Goal: Task Accomplishment & Management: Use online tool/utility

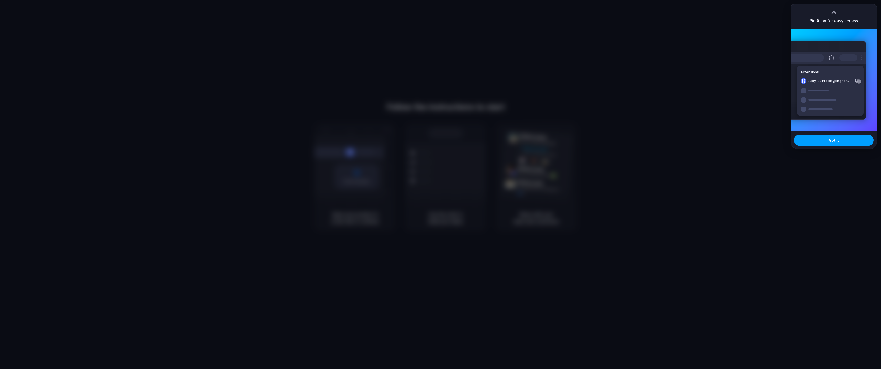
click at [836, 141] on span "Got it" at bounding box center [834, 139] width 10 height 5
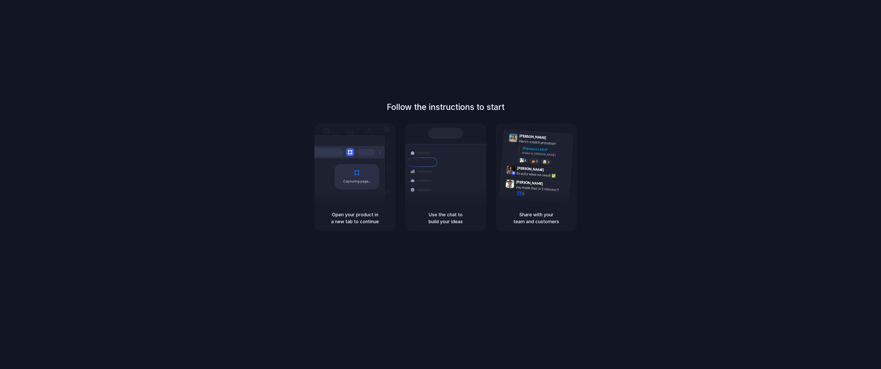
click at [778, 163] on div "Follow the instructions to start Capturing page Open your product in a new tab …" at bounding box center [445, 166] width 881 height 130
click at [422, 208] on div "Use the chat to build your ideas" at bounding box center [445, 218] width 81 height 26
click at [347, 193] on div "Capturing page" at bounding box center [345, 174] width 77 height 79
click at [435, 106] on h1 "Follow the instructions to start" at bounding box center [446, 107] width 118 height 12
click at [543, 208] on div "Share with your team and customers" at bounding box center [536, 218] width 81 height 26
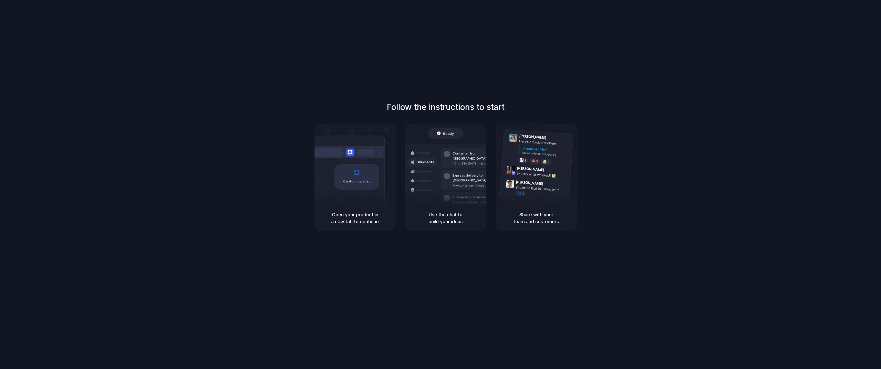
click at [369, 216] on h5 "Open your product in a new tab to continue" at bounding box center [355, 218] width 69 height 14
click at [159, 198] on div "Follow the instructions to start Capturing page Open your product in a new tab …" at bounding box center [445, 166] width 881 height 130
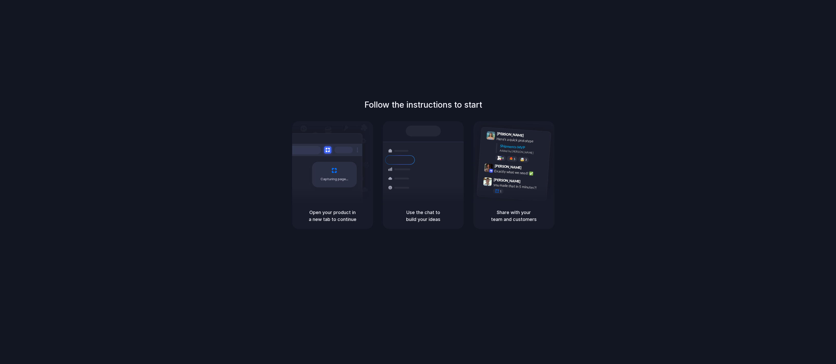
click at [180, 209] on div "Follow the instructions to start Capturing page Open your product in a new tab …" at bounding box center [423, 164] width 836 height 130
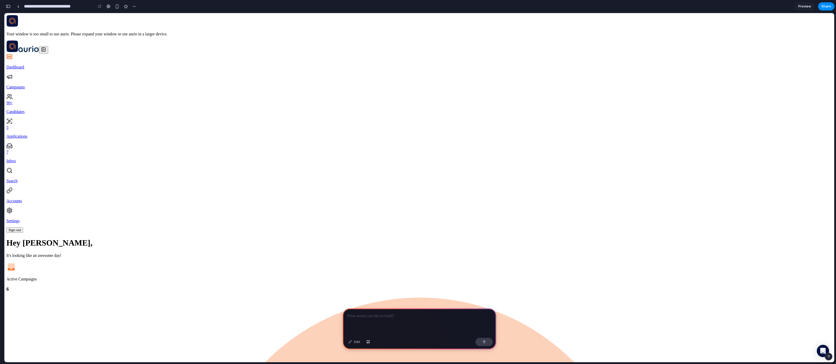
click at [373, 315] on p at bounding box center [419, 316] width 144 height 6
click at [36, 85] on p "Campaigns" at bounding box center [419, 87] width 826 height 5
click at [372, 320] on div at bounding box center [420, 321] width 154 height 27
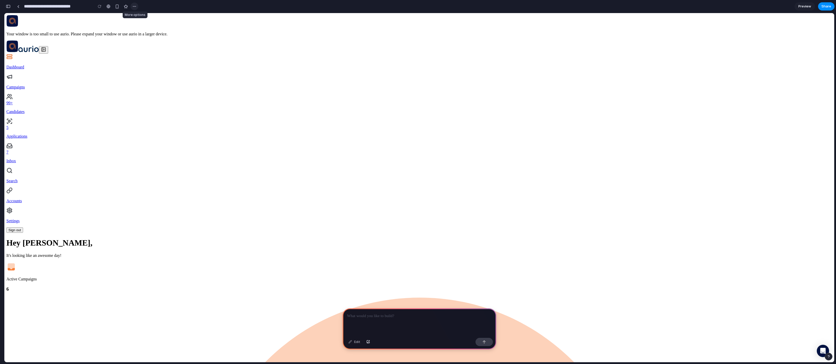
click at [134, 7] on div "button" at bounding box center [134, 6] width 4 height 4
click at [134, 7] on div "Duplicate Delete" at bounding box center [418, 182] width 836 height 364
click at [382, 317] on p at bounding box center [419, 316] width 144 height 6
click at [381, 315] on p at bounding box center [419, 316] width 144 height 6
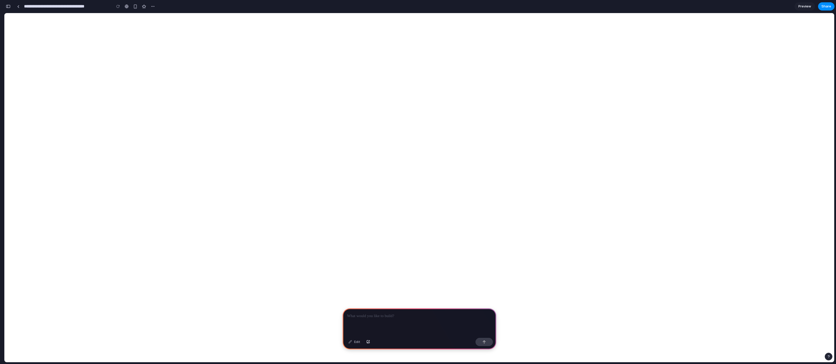
click at [371, 317] on p at bounding box center [419, 316] width 144 height 6
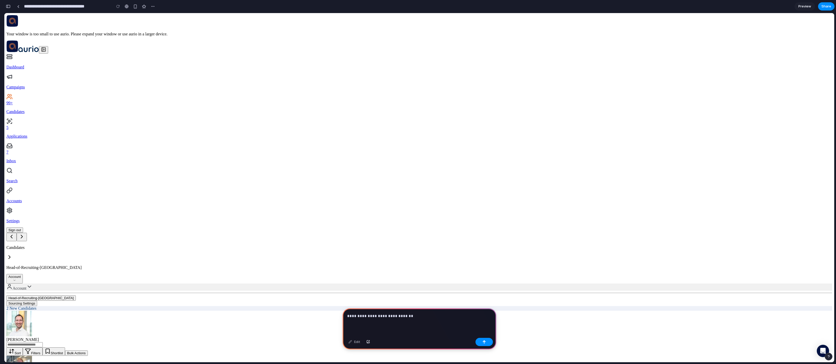
click at [416, 317] on p "**********" at bounding box center [419, 316] width 144 height 6
click at [410, 316] on p "**********" at bounding box center [419, 316] width 144 height 6
click at [394, 314] on p "**********" at bounding box center [419, 316] width 144 height 6
drag, startPoint x: 386, startPoint y: 316, endPoint x: 386, endPoint y: 331, distance: 15.4
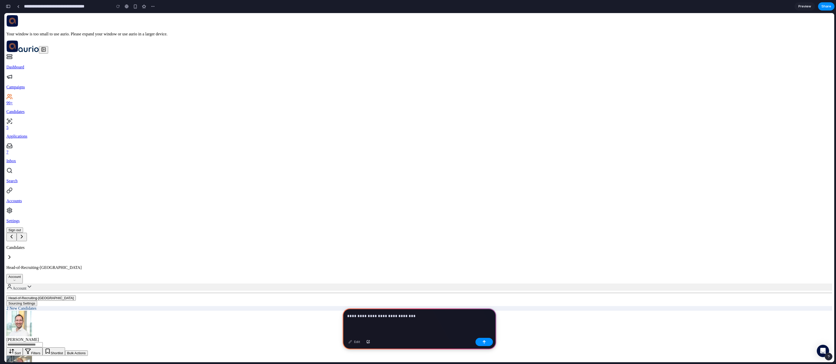
click at [386, 316] on p "**********" at bounding box center [419, 316] width 144 height 6
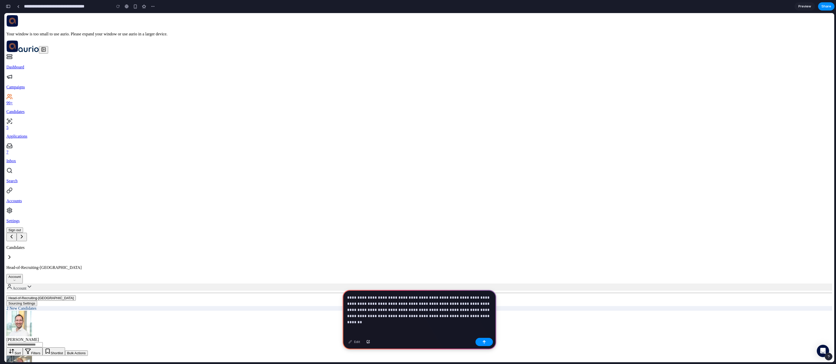
click at [460, 315] on p "**********" at bounding box center [419, 306] width 144 height 25
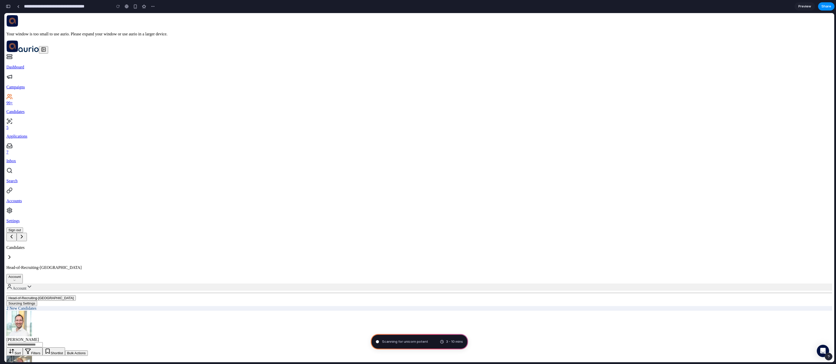
type input "**********"
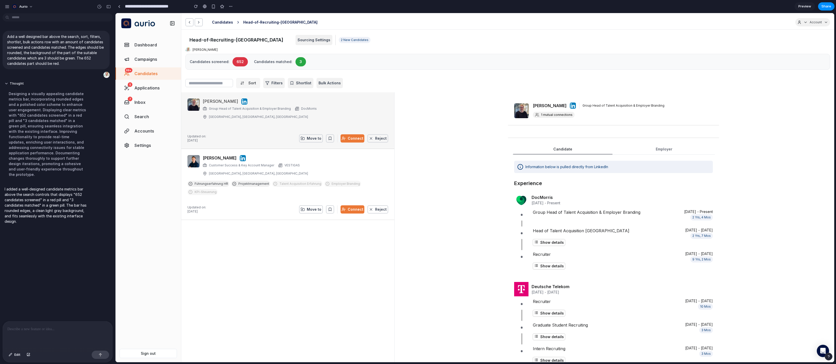
click at [37, 327] on p at bounding box center [57, 329] width 100 height 6
click at [80, 331] on p "**********" at bounding box center [57, 329] width 100 height 6
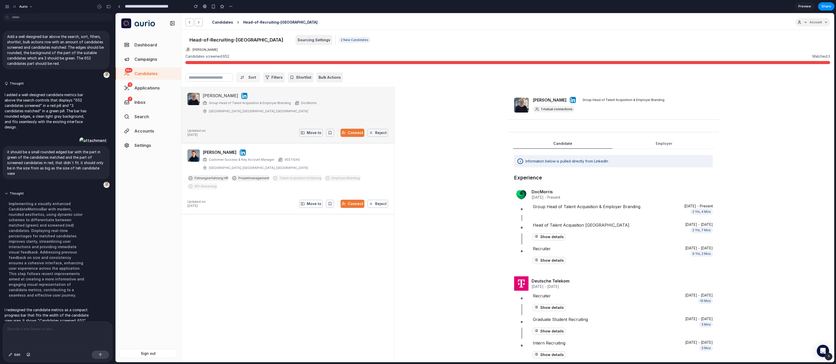
scroll to position [41, 0]
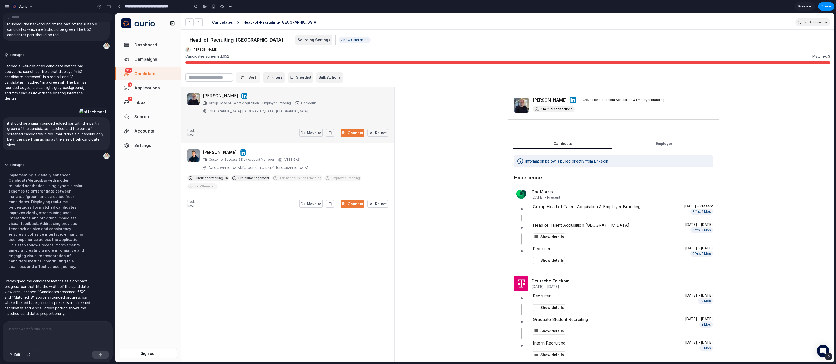
click at [46, 327] on p at bounding box center [57, 329] width 100 height 6
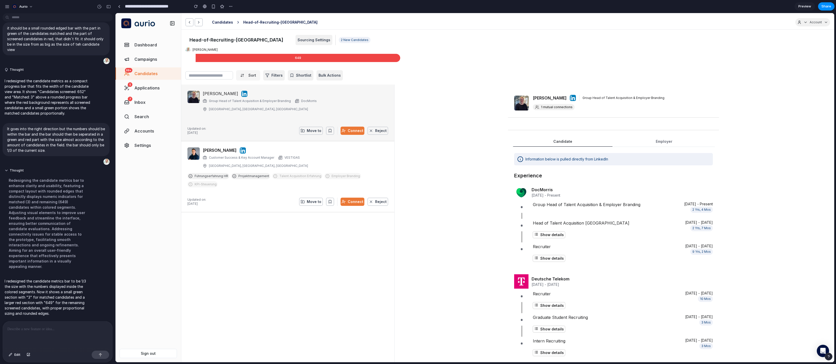
scroll to position [0, 0]
click at [278, 269] on div "Antonia Simon Group Head of Talent Acquisition & Employer Branding DocMorris He…" at bounding box center [287, 229] width 213 height 290
drag, startPoint x: 193, startPoint y: 58, endPoint x: 190, endPoint y: 58, distance: 2.8
click at [190, 58] on div "3" at bounding box center [190, 58] width 10 height 8
click at [192, 56] on div "3" at bounding box center [190, 58] width 10 height 8
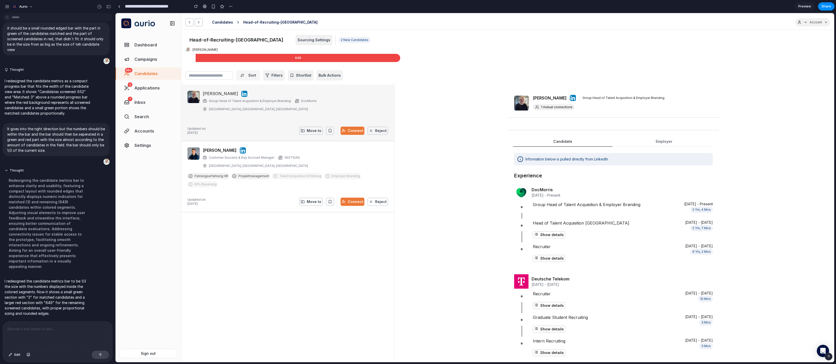
click at [193, 56] on div "3" at bounding box center [190, 58] width 10 height 8
click at [196, 57] on div "649" at bounding box center [298, 58] width 205 height 8
click at [43, 329] on p at bounding box center [57, 329] width 100 height 6
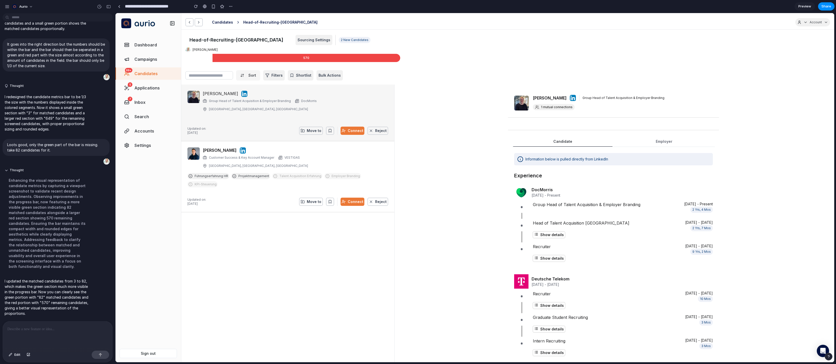
click at [294, 283] on div "Antonia Simon Group Head of Talent Acquisition & Employer Branding DocMorris He…" at bounding box center [287, 229] width 213 height 290
drag, startPoint x: 212, startPoint y: 55, endPoint x: 202, endPoint y: 61, distance: 11.3
click at [202, 61] on div "82" at bounding box center [198, 58] width 27 height 8
click at [199, 59] on span "82" at bounding box center [199, 58] width 4 height 4
click at [211, 57] on div "82" at bounding box center [198, 58] width 27 height 8
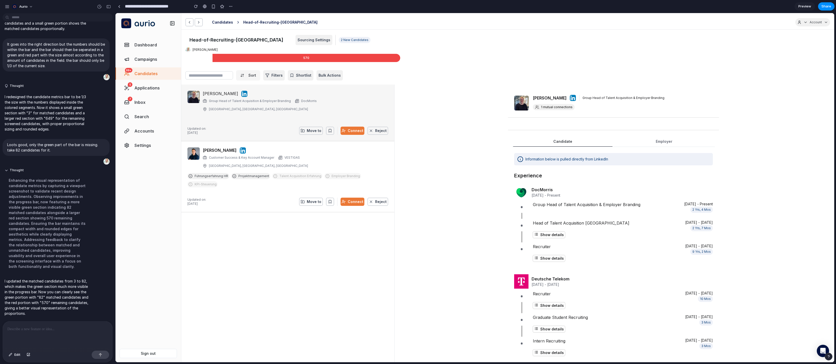
drag, startPoint x: 214, startPoint y: 55, endPoint x: 194, endPoint y: 61, distance: 20.5
click at [194, 61] on div "82 570" at bounding box center [292, 58] width 215 height 8
drag, startPoint x: 192, startPoint y: 60, endPoint x: 193, endPoint y: 58, distance: 2.9
click at [192, 60] on div "82" at bounding box center [198, 58] width 27 height 8
drag, startPoint x: 193, startPoint y: 57, endPoint x: 206, endPoint y: 59, distance: 13.1
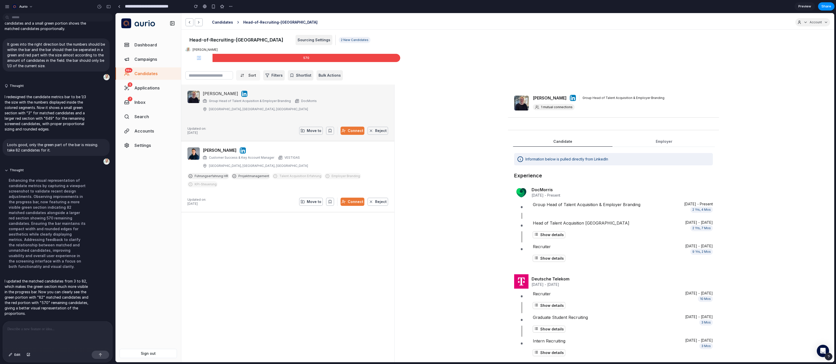
click at [206, 59] on div "82" at bounding box center [198, 58] width 27 height 8
click at [294, 288] on div "Antonia Simon Group Head of Talent Acquisition & Employer Branding DocMorris He…" at bounding box center [287, 229] width 213 height 290
click at [329, 60] on div "570" at bounding box center [307, 58] width 188 height 8
drag, startPoint x: 203, startPoint y: 58, endPoint x: 215, endPoint y: 73, distance: 19.2
click at [189, 58] on div "82" at bounding box center [198, 58] width 27 height 8
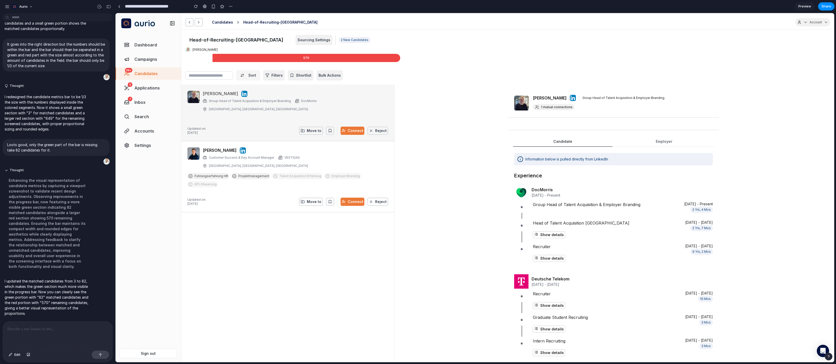
click at [288, 230] on div "Antonia Simon Group Head of Talent Acquisition & Employer Branding DocMorris He…" at bounding box center [287, 229] width 213 height 290
click at [287, 224] on div "Antonia Simon Group Head of Talent Acquisition & Employer Branding DocMorris He…" at bounding box center [287, 229] width 213 height 290
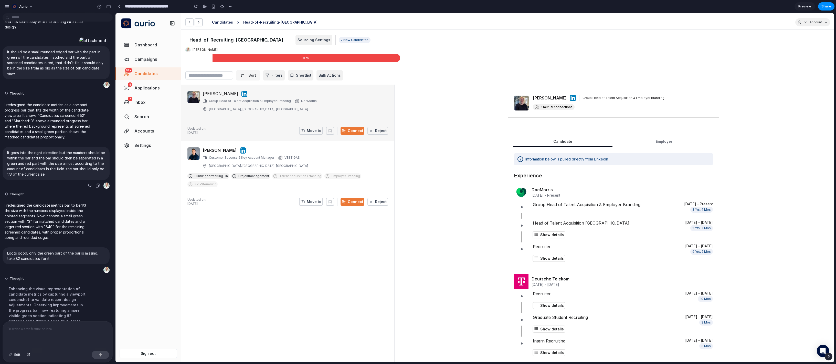
scroll to position [221, 0]
